Goal: Use online tool/utility: Use online tool/utility

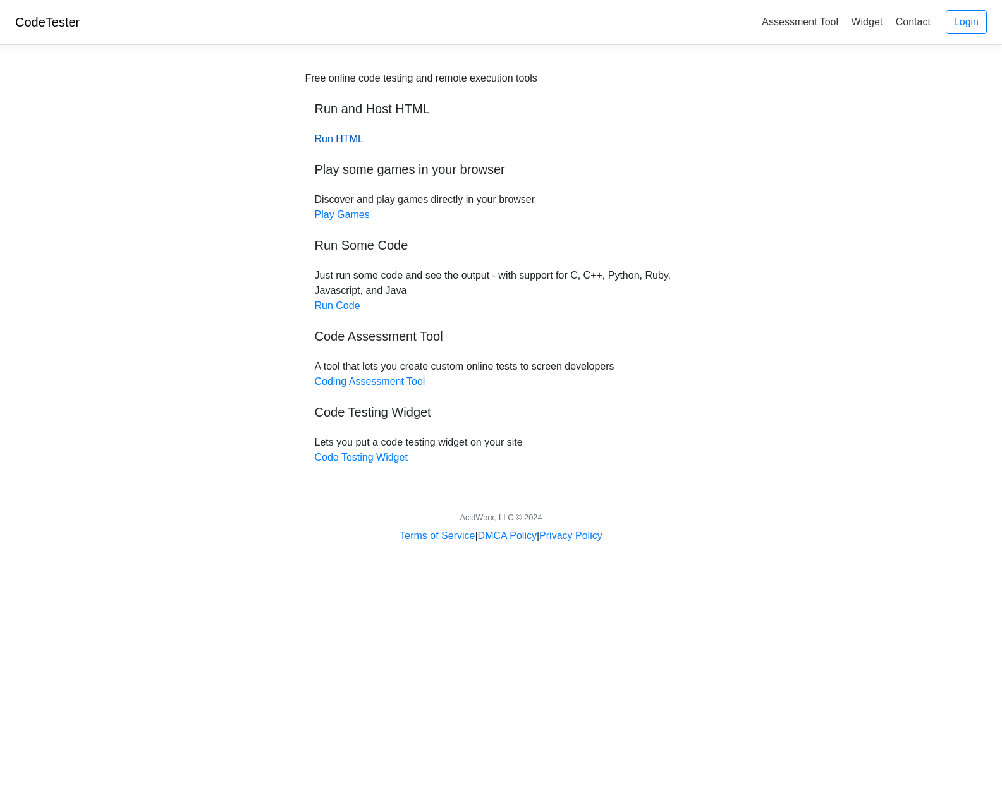
click at [354, 140] on link "Run HTML" at bounding box center [339, 138] width 49 height 11
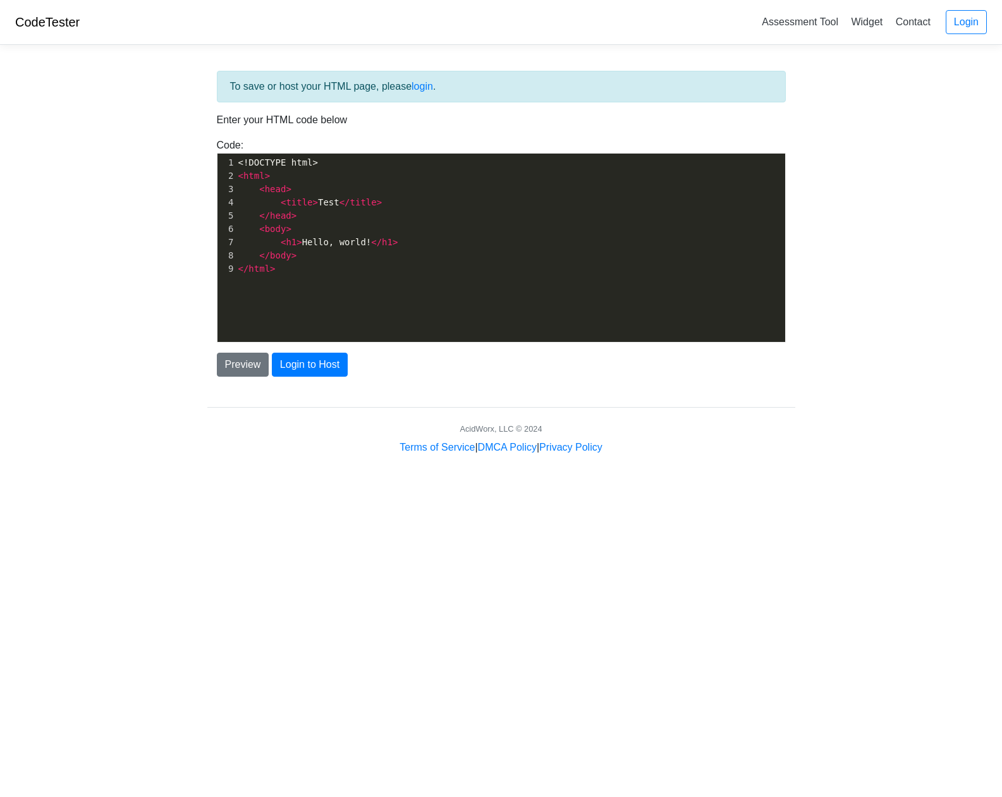
drag, startPoint x: 302, startPoint y: 273, endPoint x: 298, endPoint y: 267, distance: 7.4
click at [303, 273] on pre "</ html >" at bounding box center [515, 268] width 559 height 13
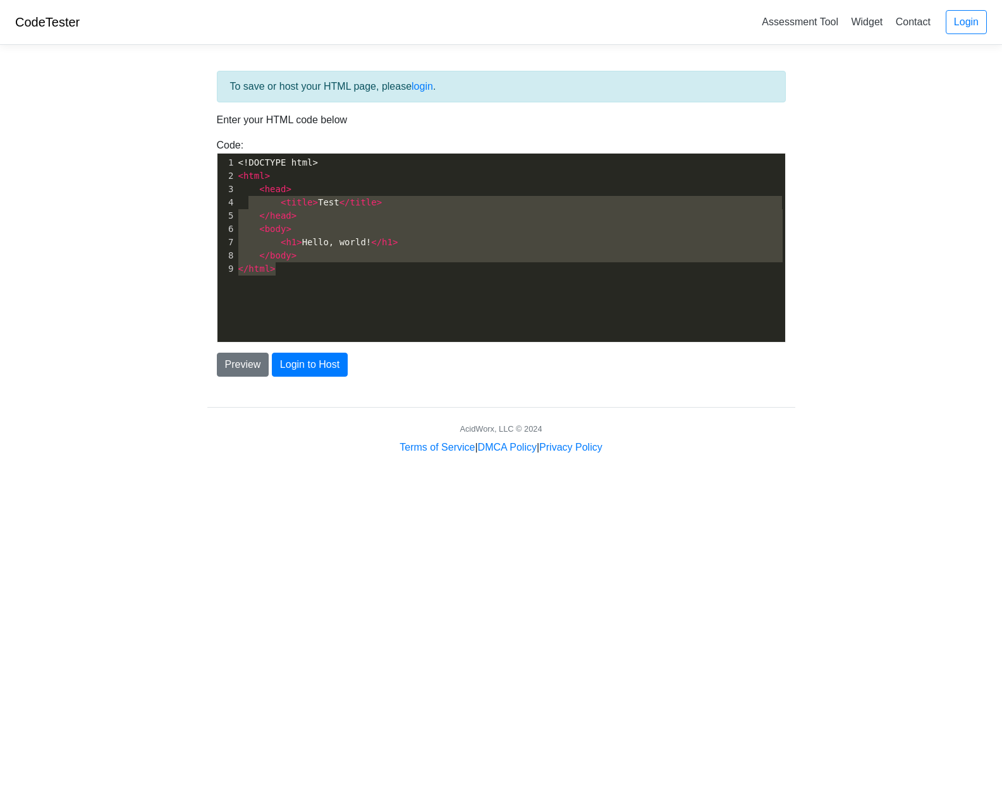
type textarea "<!DOCTYPE html> <html> <head> <title>Test</title> </head> <body> <h1>Hello, wor…"
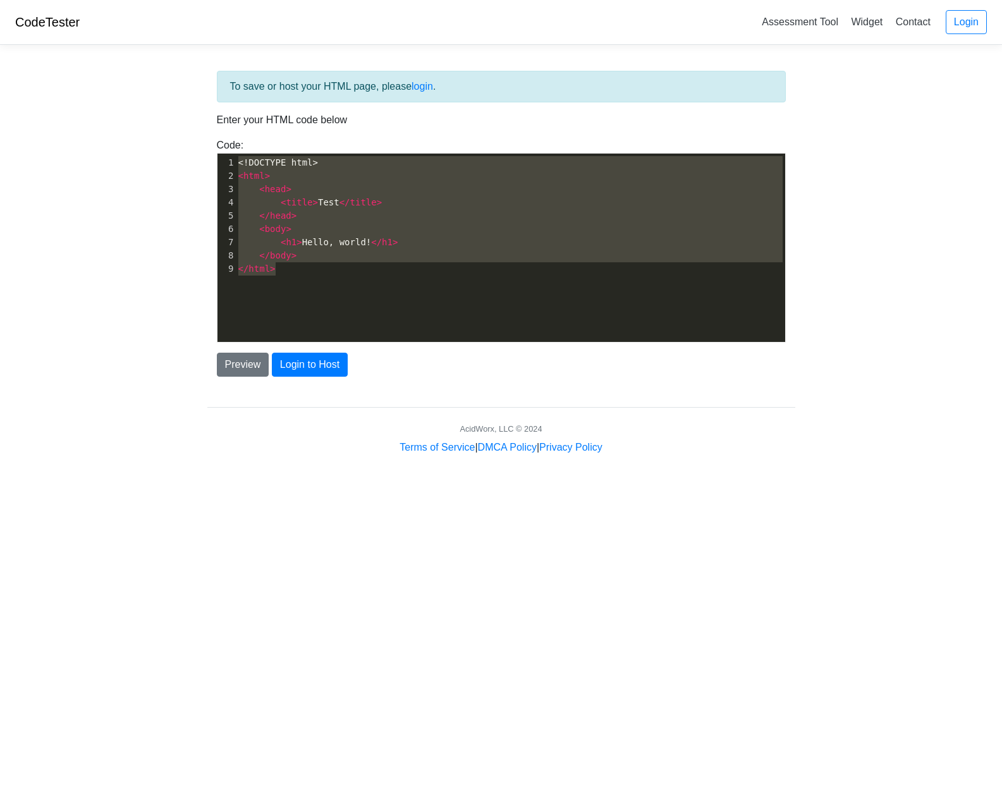
drag, startPoint x: 298, startPoint y: 269, endPoint x: 226, endPoint y: 145, distance: 143.4
click at [226, 145] on div "Code: <!DOCTYPE html> <html> <head> <title>Test</title> </head> <body> <h1>Hell…" at bounding box center [501, 240] width 588 height 205
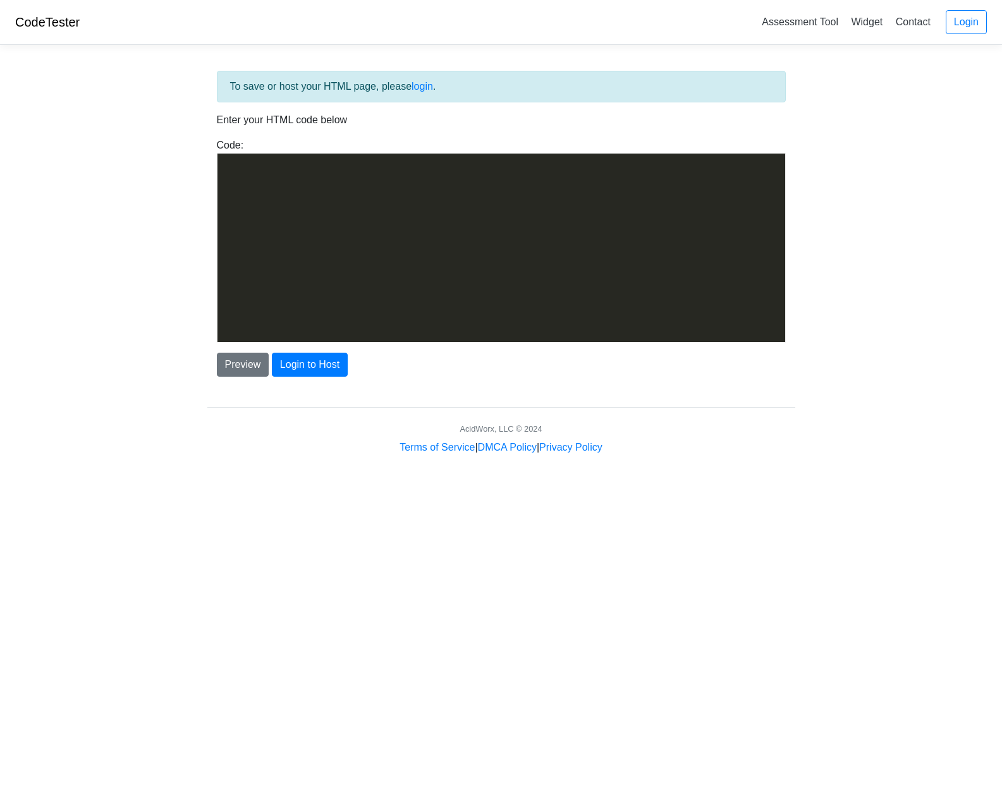
scroll to position [4030, 0]
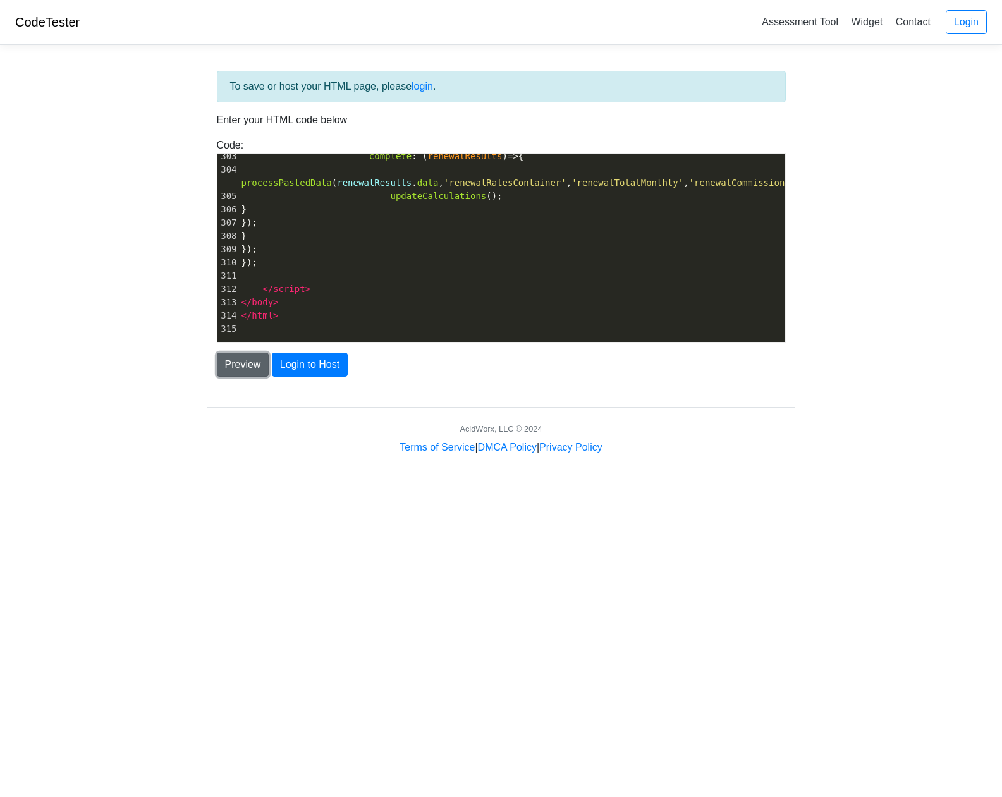
click at [246, 364] on button "Preview" at bounding box center [243, 365] width 52 height 24
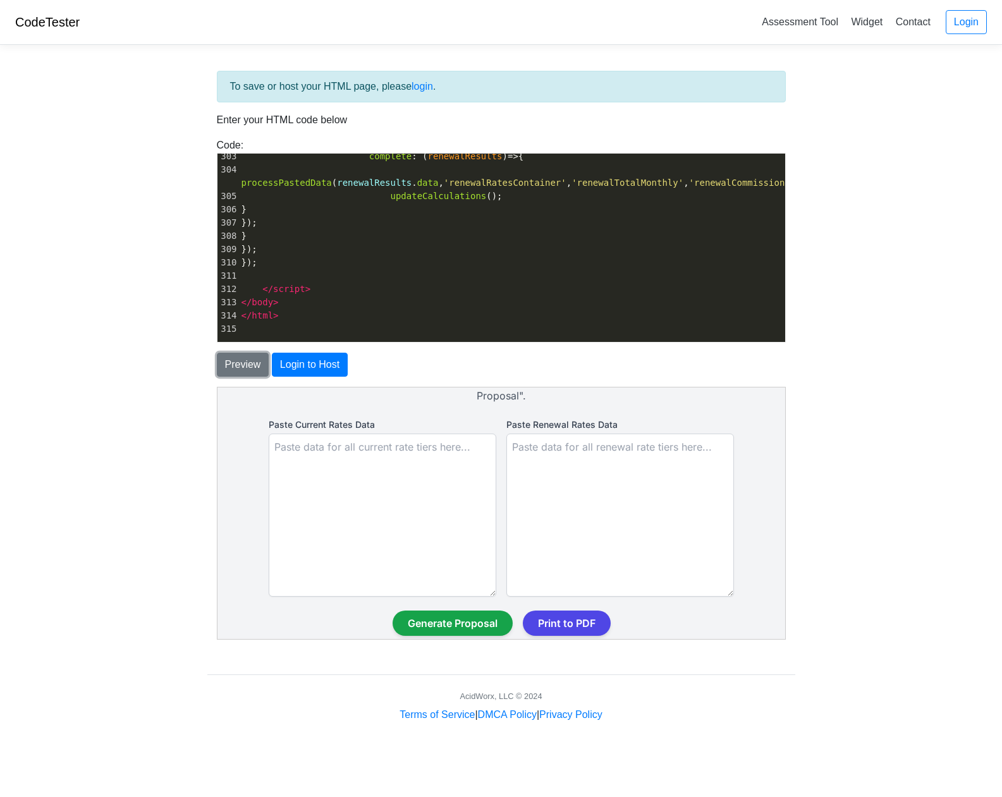
scroll to position [0, 0]
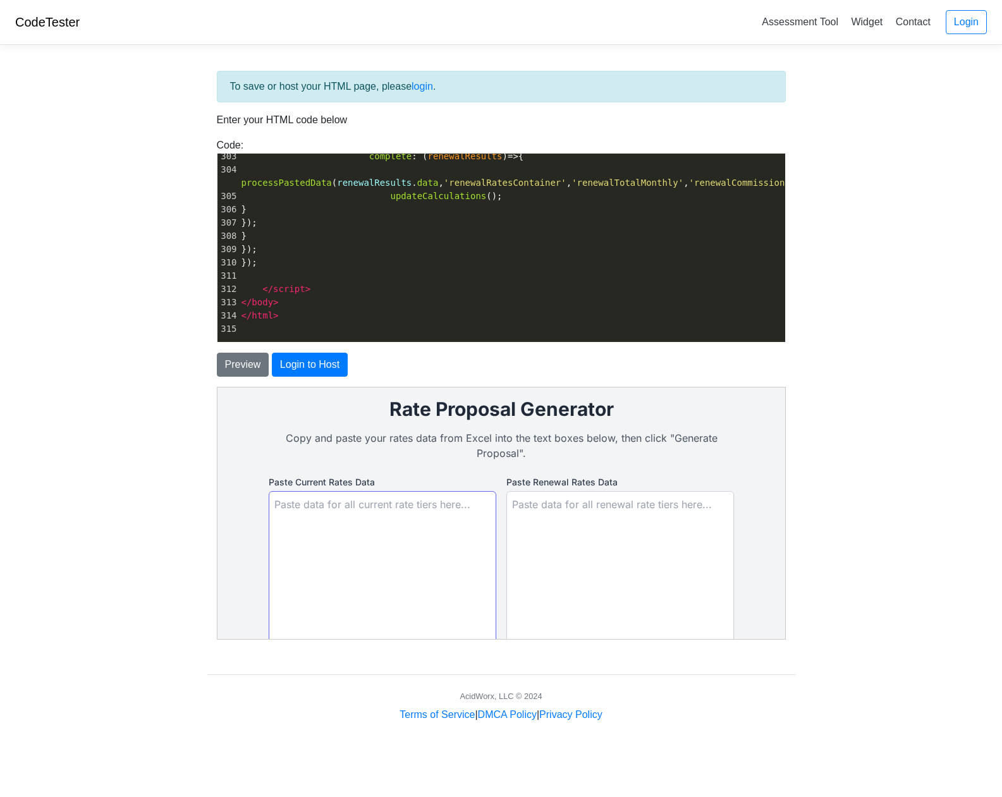
click at [315, 504] on textarea "Paste Current Rates Data" at bounding box center [382, 572] width 228 height 163
paste textarea "Hays County ESD #8 & #2 - Current Rates Rates PPO Max Employees by Tier PEPM Ad…"
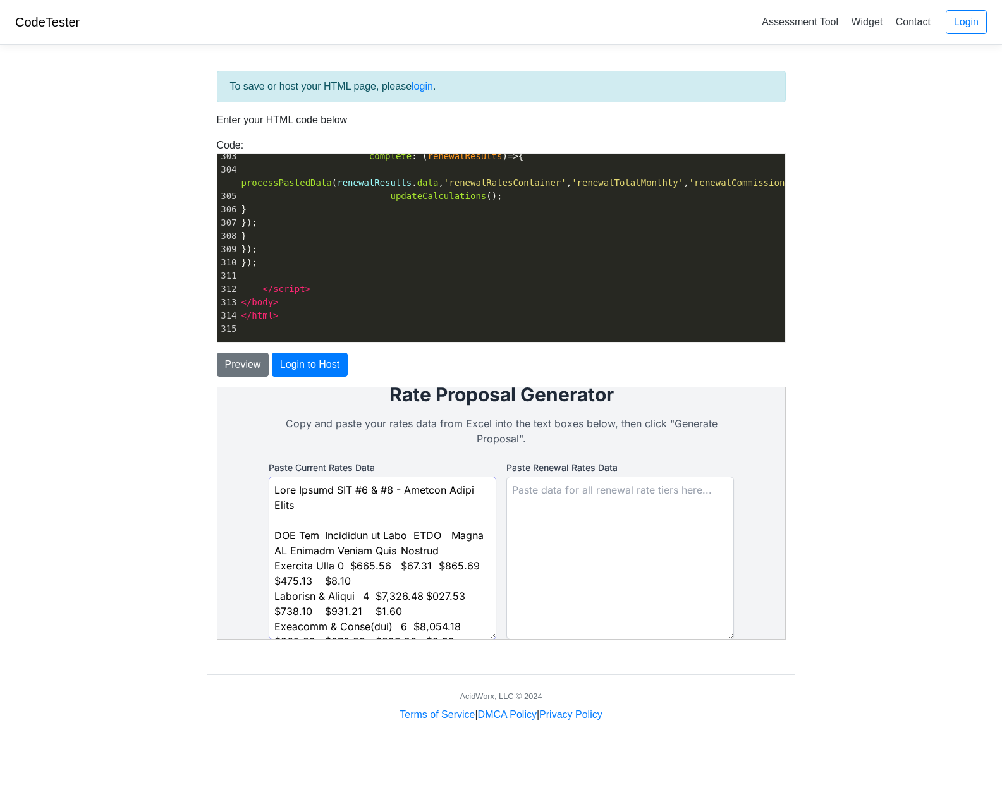
scroll to position [479, 0]
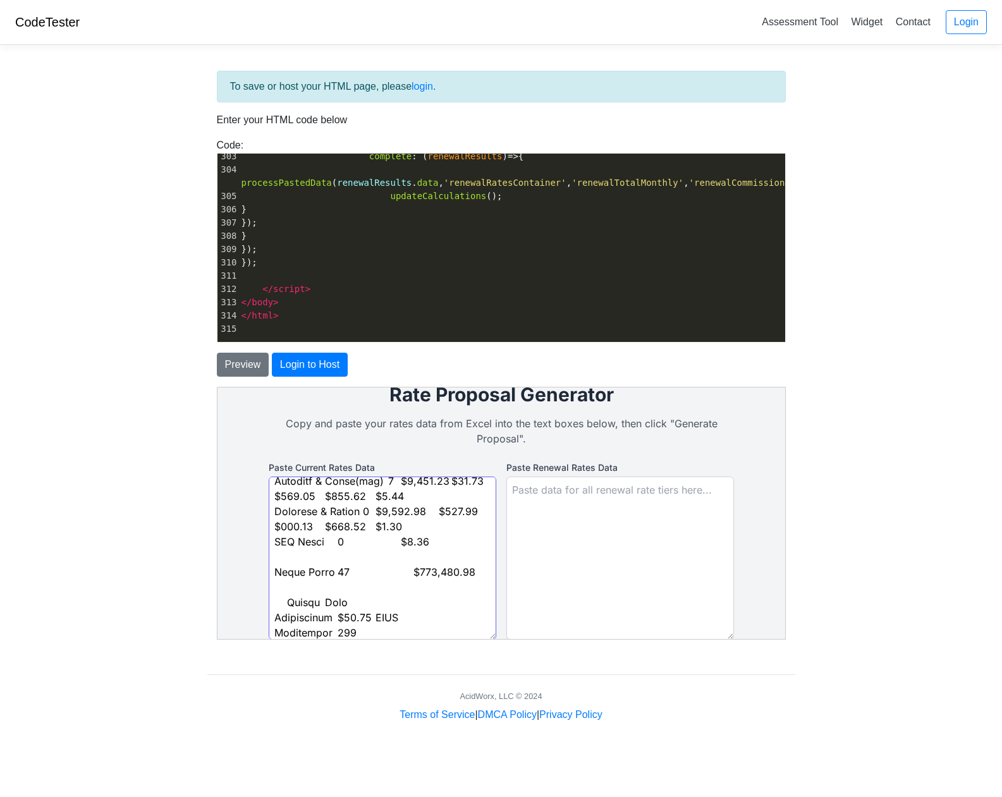
type textarea "Hays County ESD #8 & #2 - Current Rates Rates PPO Max Employees by Tier PEPM Ad…"
click at [624, 570] on textarea "Paste Renewal Rates Data" at bounding box center [619, 557] width 228 height 163
paste textarea "Hays County ESD #8 & #2 - Standard Renewal Rates PPO Max Employees by Tier PEPM…"
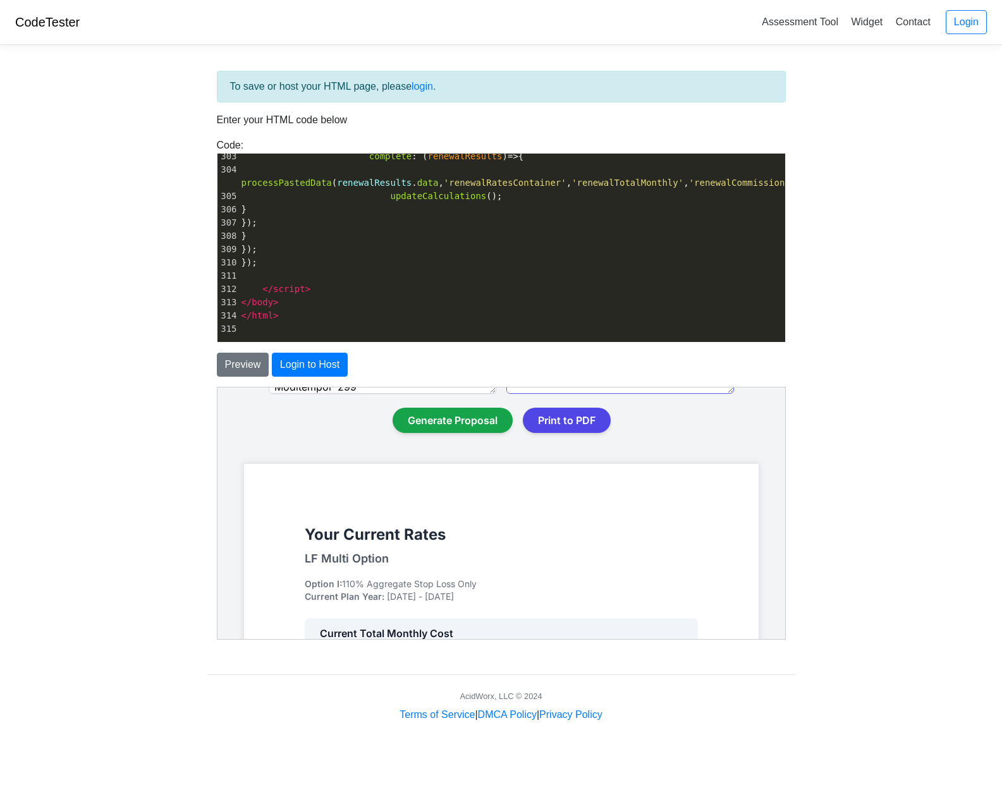
scroll to position [245, 0]
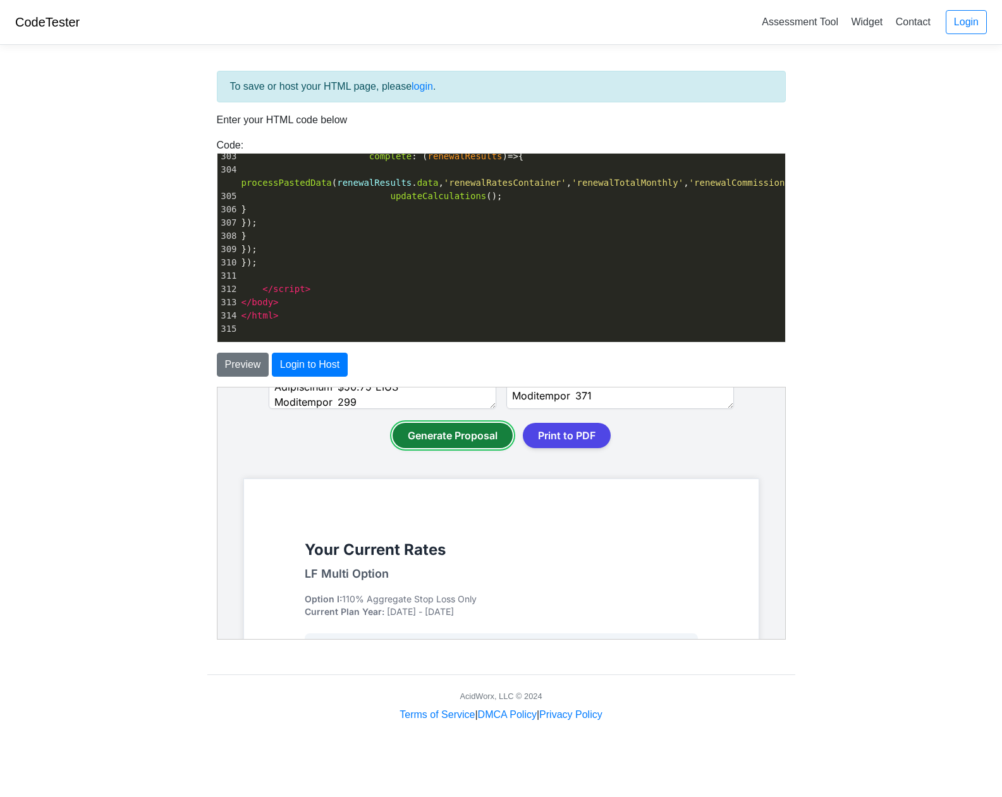
click at [464, 434] on button "Generate Proposal" at bounding box center [451, 434] width 120 height 25
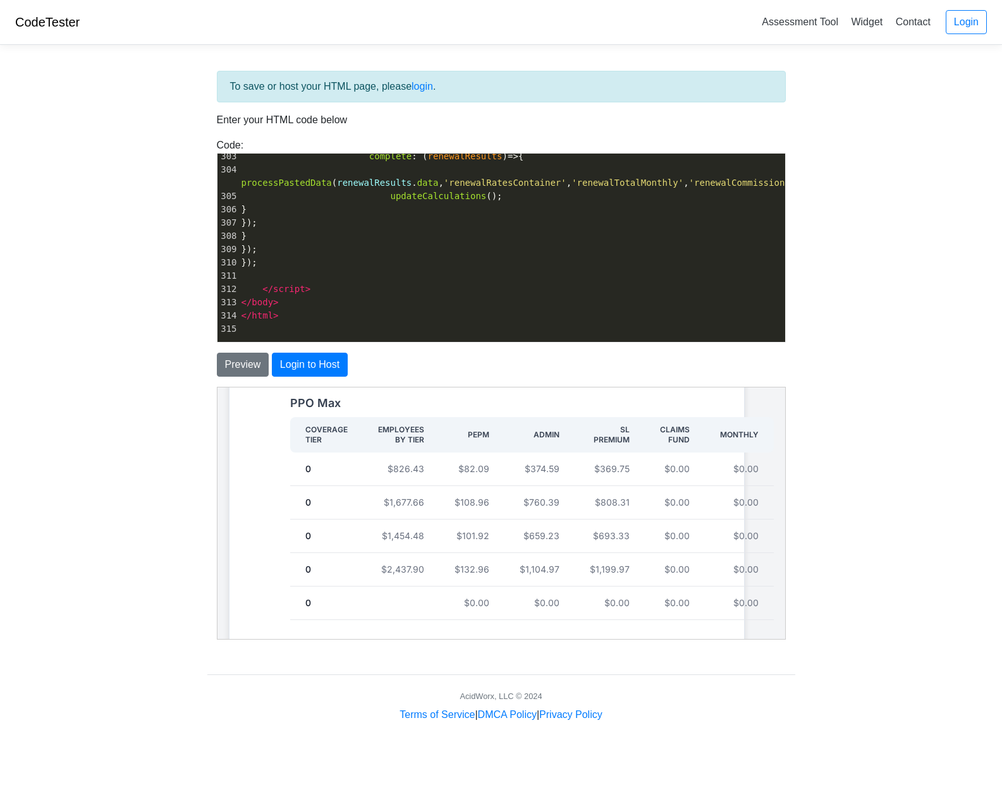
scroll to position [241, 15]
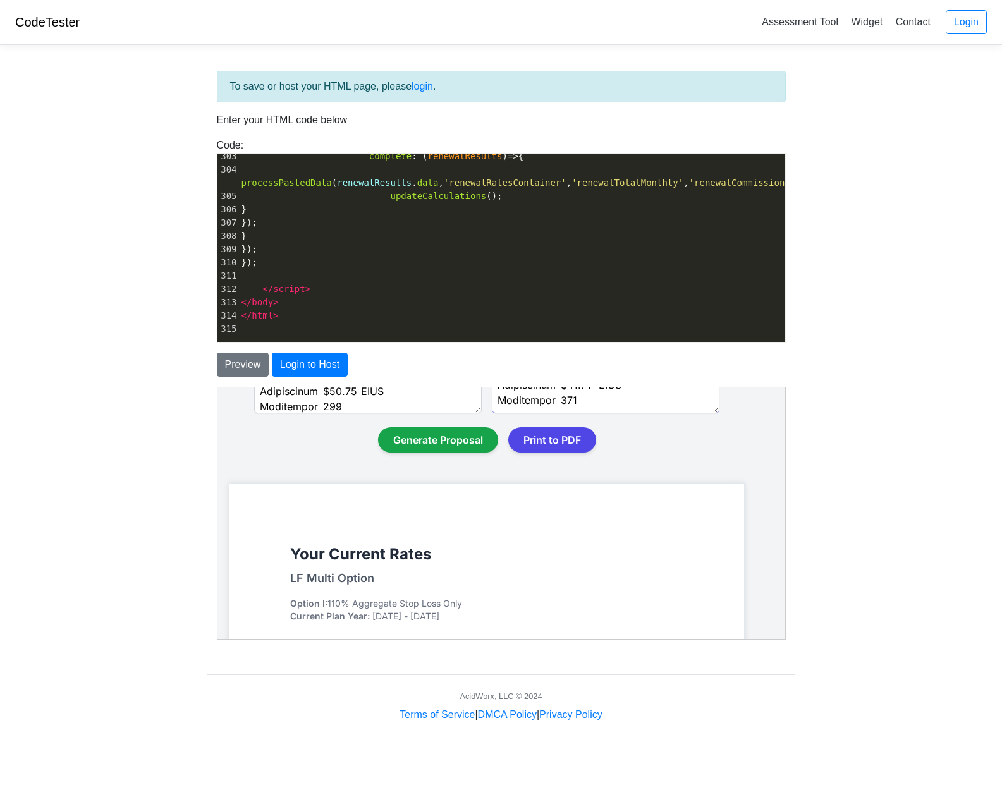
drag, startPoint x: 493, startPoint y: 503, endPoint x: 656, endPoint y: 413, distance: 186.5
click at [656, 413] on div "Paste Renewal Rates Data" at bounding box center [605, 326] width 228 height 182
paste textarea "Hays County ESD #8 & #2 - Standard Renewal Rates PPO Max Employees by Tier PEPM…"
type textarea "Hays County ESD #8 & #2 - Standard Renewal Rates PPO Max Employees by Tier PEPM…"
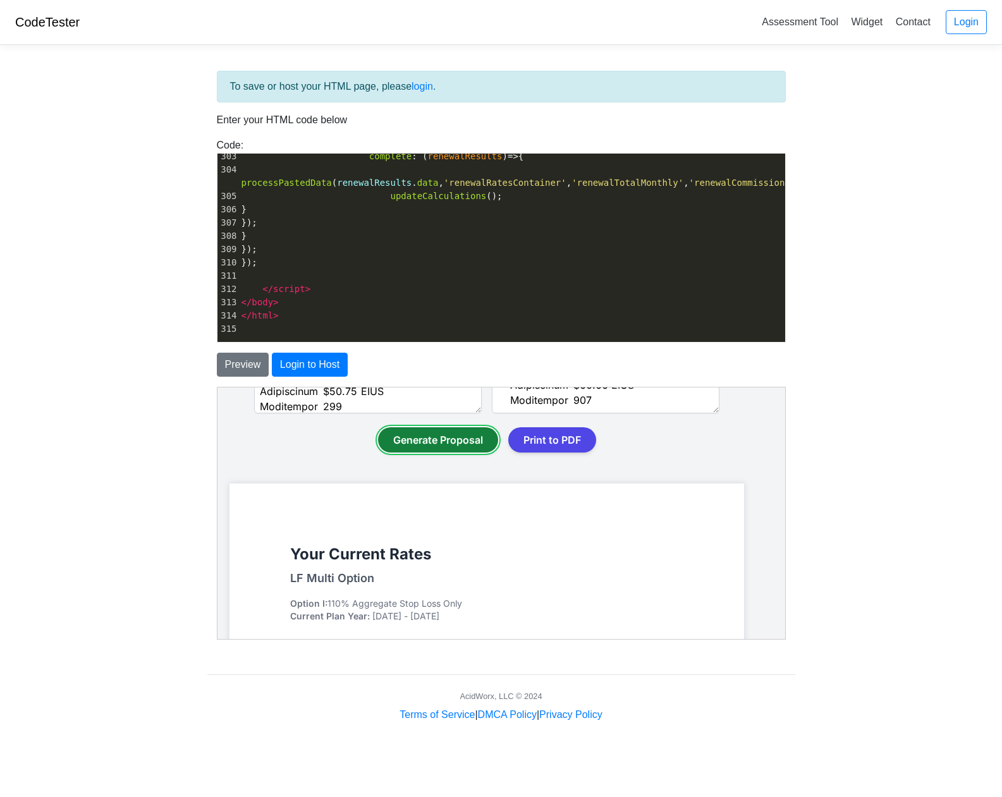
click at [448, 443] on button "Generate Proposal" at bounding box center [437, 439] width 120 height 25
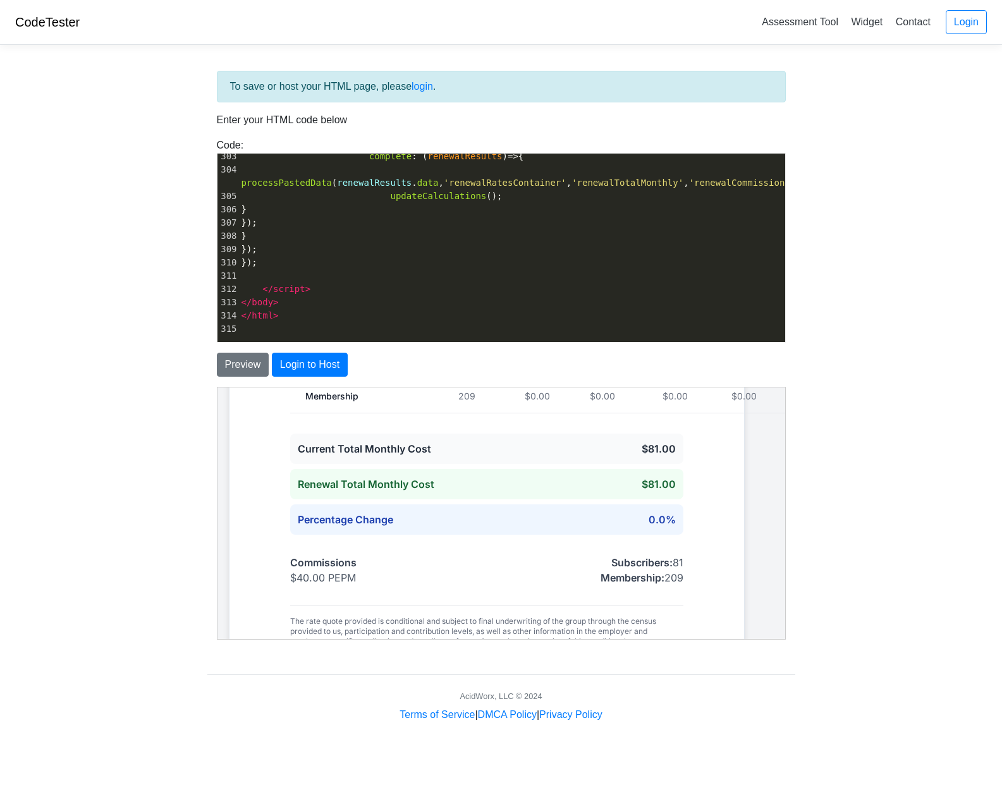
scroll to position [2464, 15]
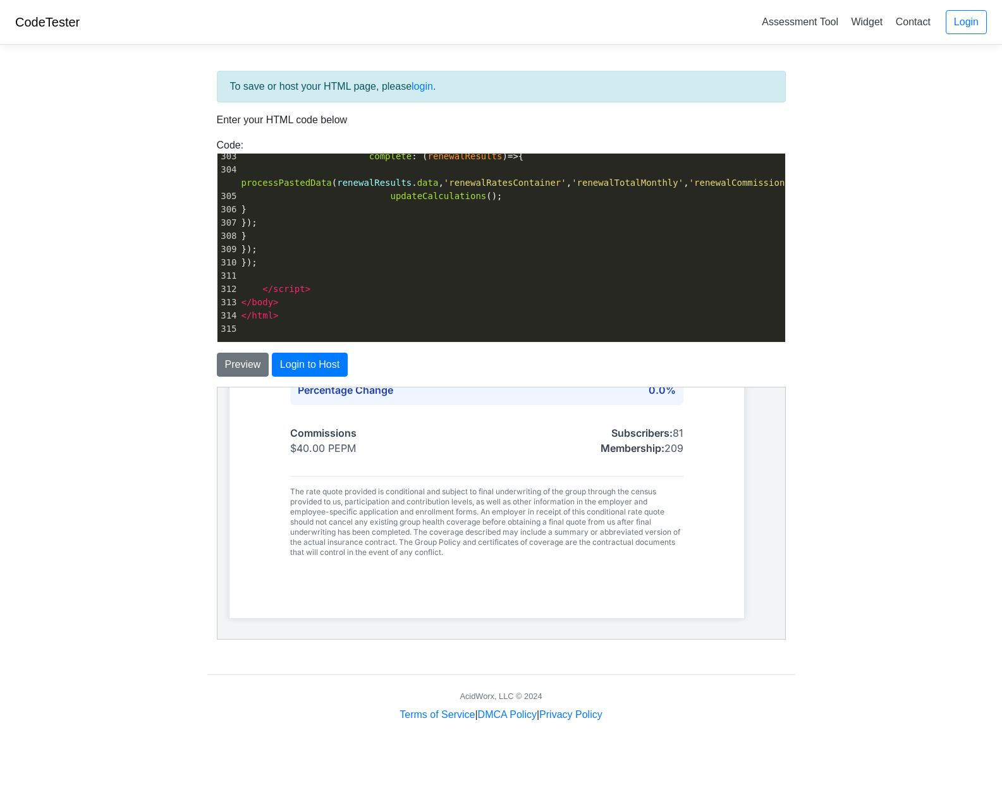
click at [806, 414] on body "CodeTester Assessment Tool Widget Contact Login To save or host your HTML page,…" at bounding box center [501, 361] width 1002 height 723
